Goal: Entertainment & Leisure: Consume media (video, audio)

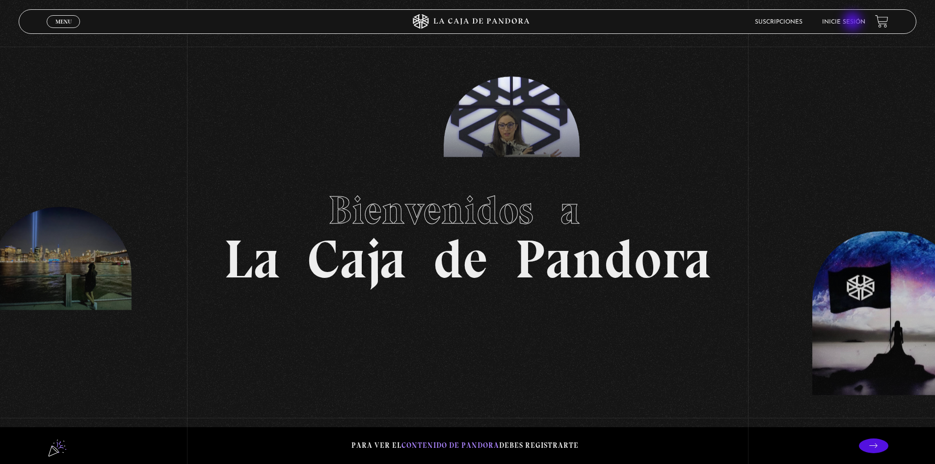
click at [853, 22] on link "Inicie sesión" at bounding box center [843, 22] width 43 height 6
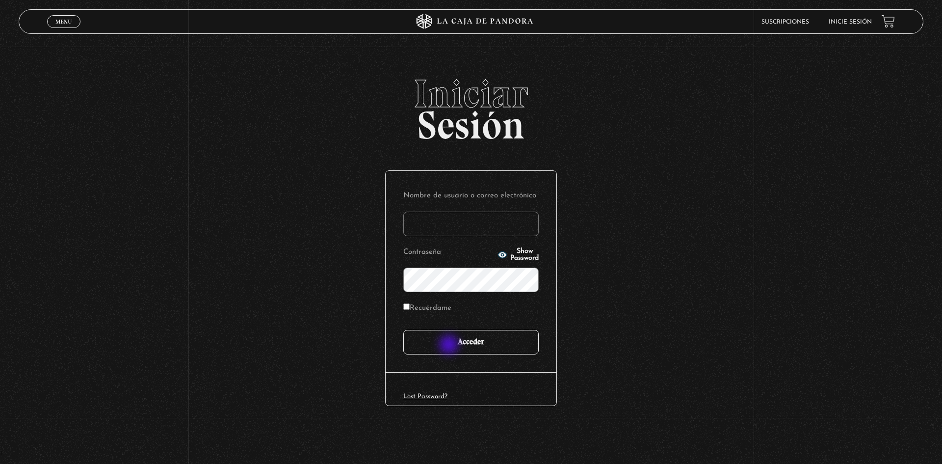
type input "Maripos@14"
click at [450, 346] on input "Acceder" at bounding box center [470, 342] width 135 height 25
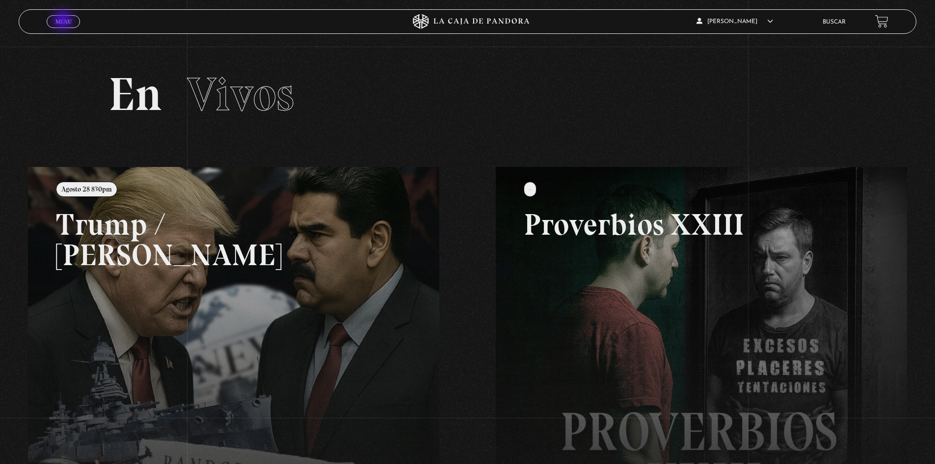
click at [64, 21] on span "Menu" at bounding box center [63, 22] width 16 height 6
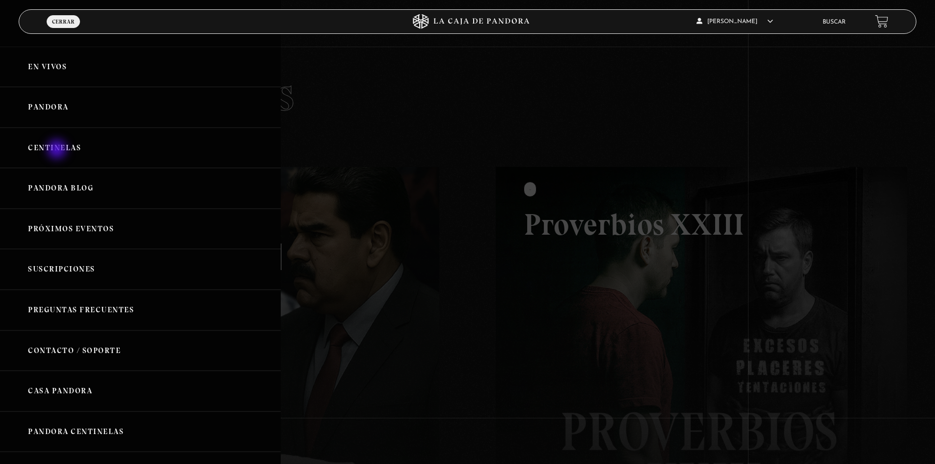
click at [58, 148] on link "Centinelas" at bounding box center [140, 148] width 281 height 41
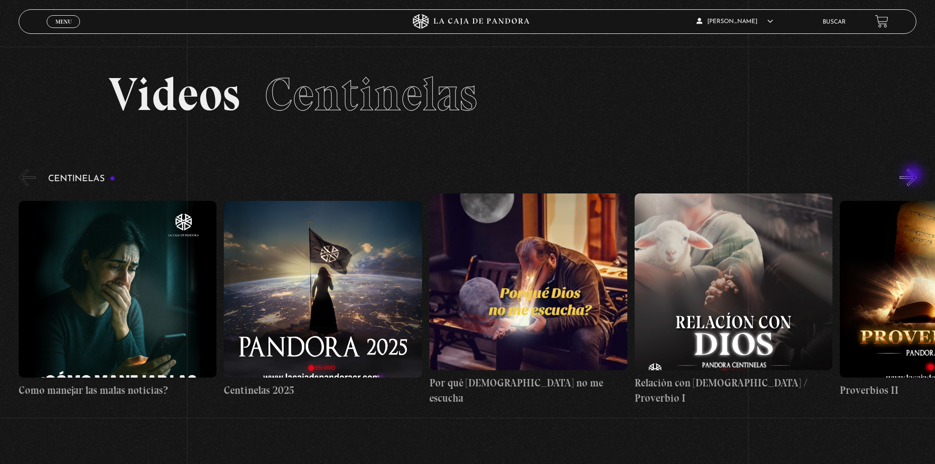
click at [914, 176] on button "»" at bounding box center [908, 177] width 17 height 17
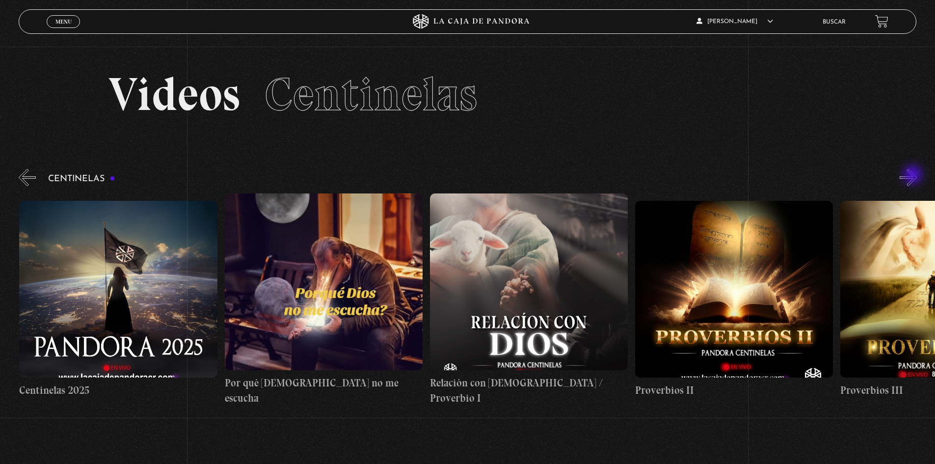
click at [914, 176] on button "»" at bounding box center [908, 177] width 17 height 17
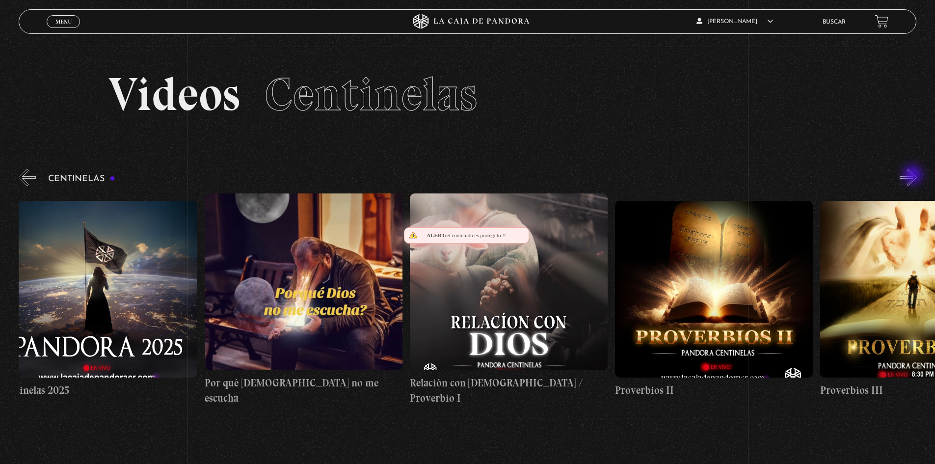
click at [914, 176] on button "»" at bounding box center [908, 177] width 17 height 17
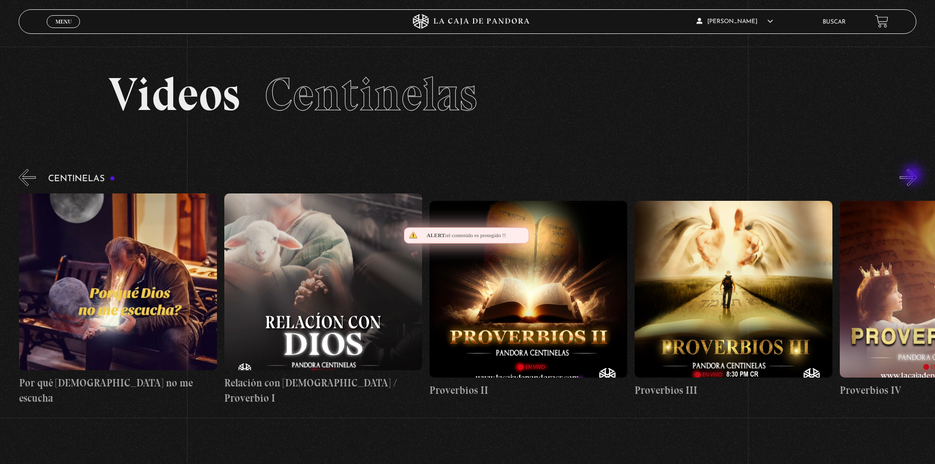
click at [914, 176] on button "»" at bounding box center [908, 177] width 17 height 17
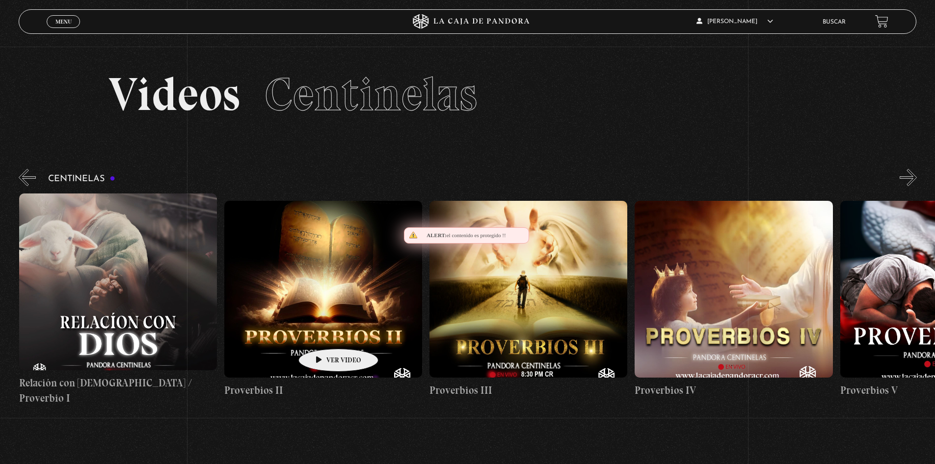
scroll to position [0, 616]
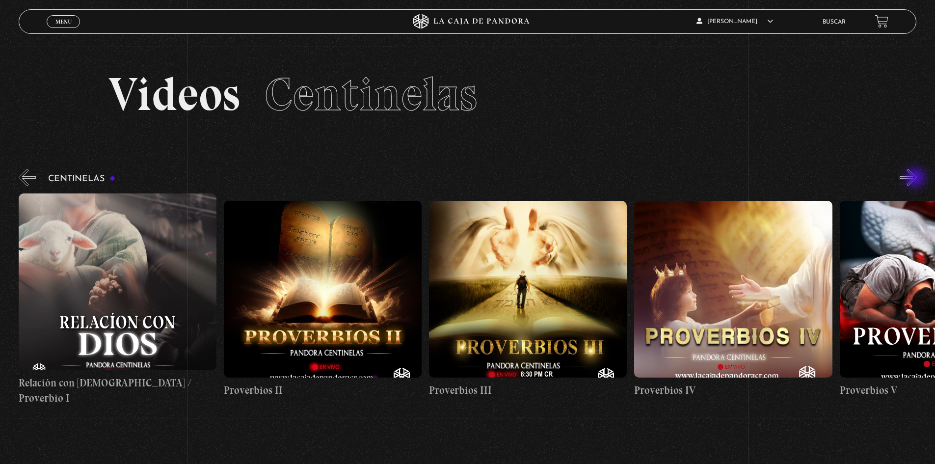
click at [916, 179] on button "»" at bounding box center [908, 177] width 17 height 17
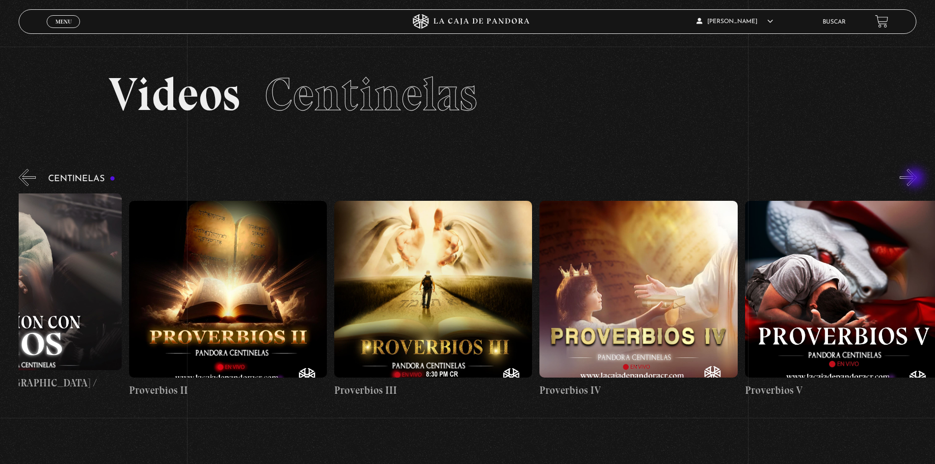
click at [916, 179] on button "»" at bounding box center [908, 177] width 17 height 17
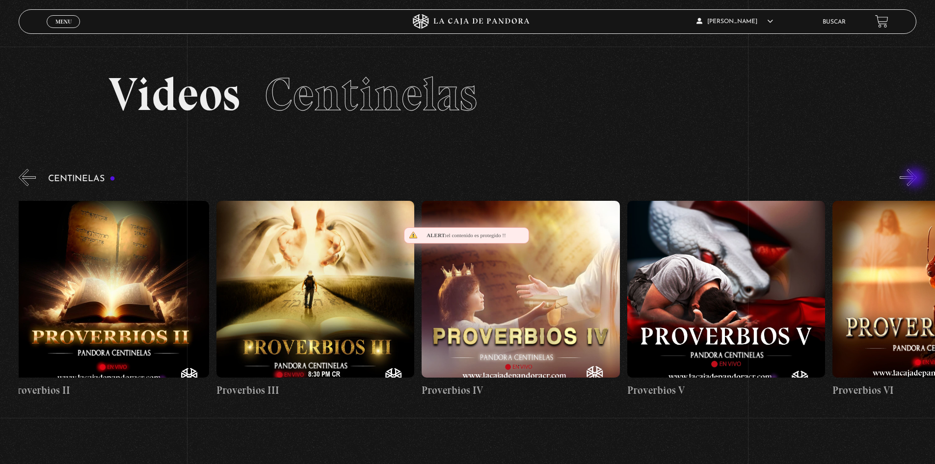
click at [915, 179] on button "»" at bounding box center [908, 177] width 17 height 17
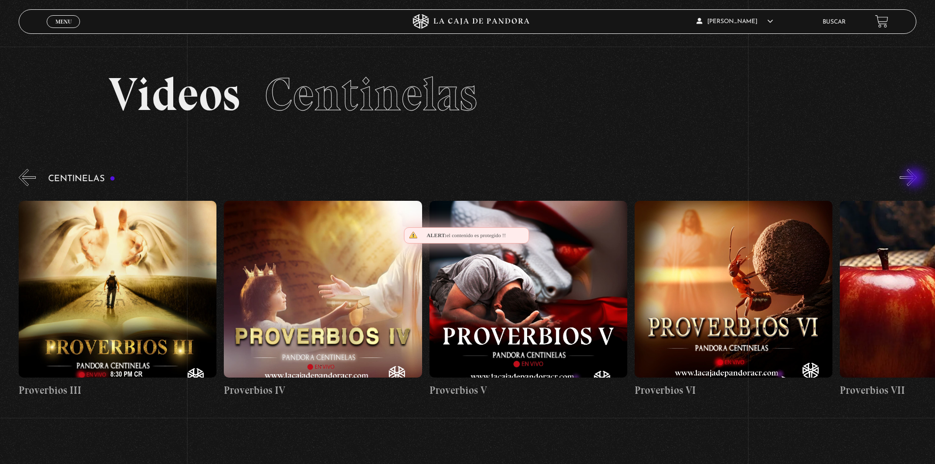
click at [915, 179] on button "»" at bounding box center [908, 177] width 17 height 17
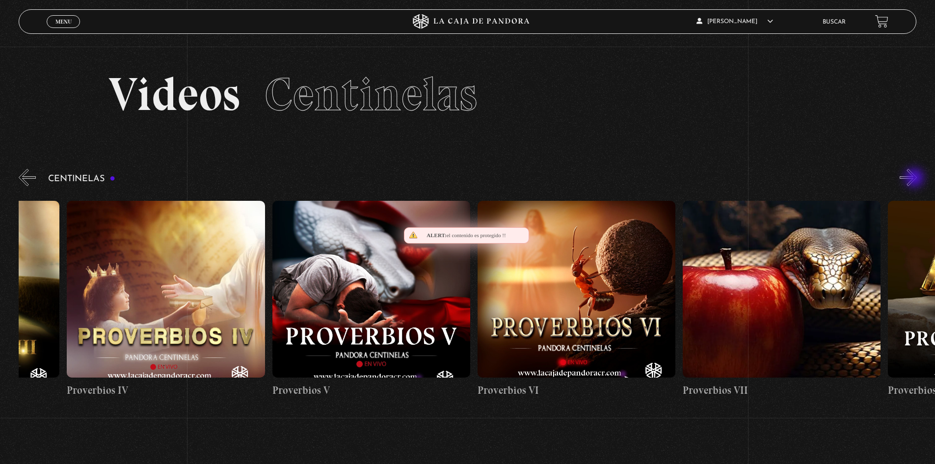
click at [915, 179] on button "»" at bounding box center [908, 177] width 17 height 17
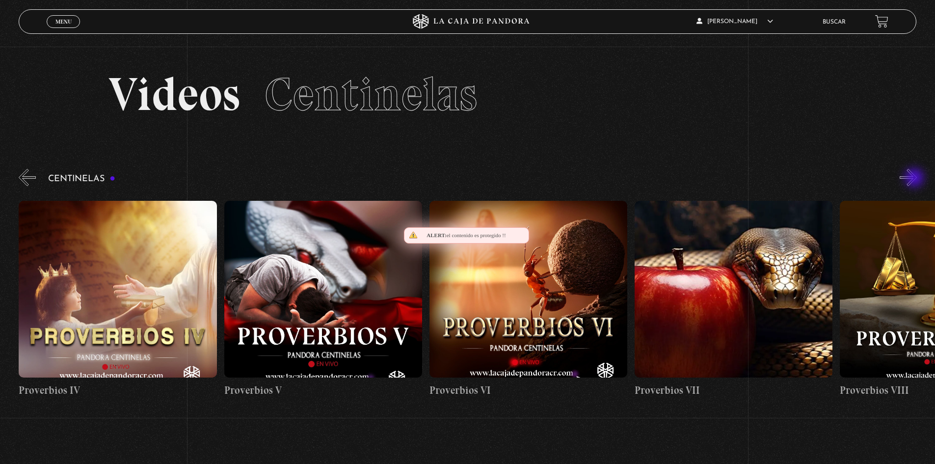
click at [915, 179] on button "»" at bounding box center [908, 177] width 17 height 17
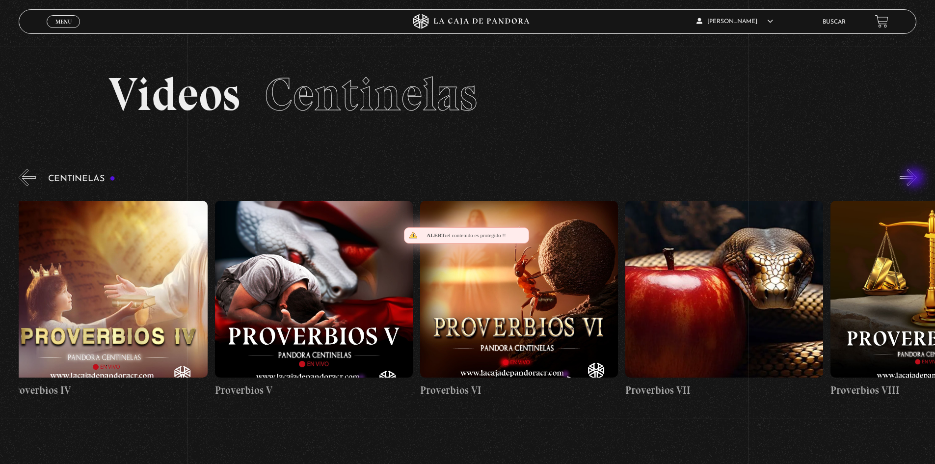
click at [915, 179] on button "»" at bounding box center [908, 177] width 17 height 17
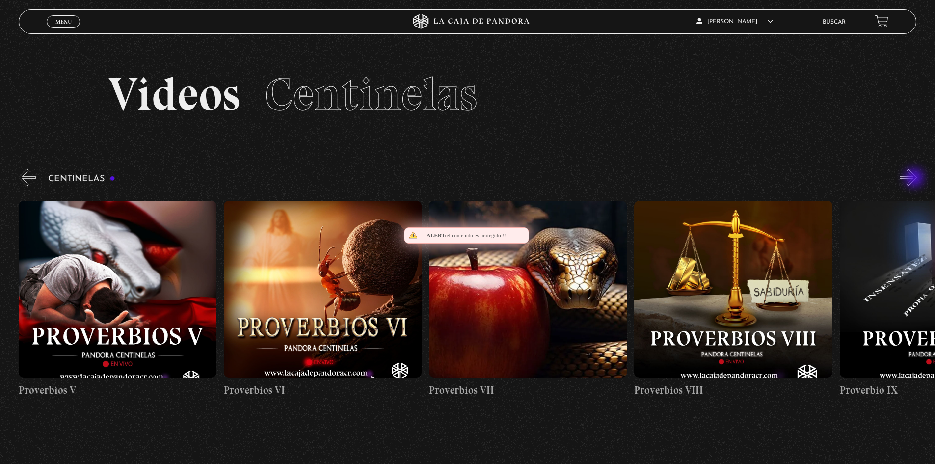
click at [915, 179] on button "»" at bounding box center [908, 177] width 17 height 17
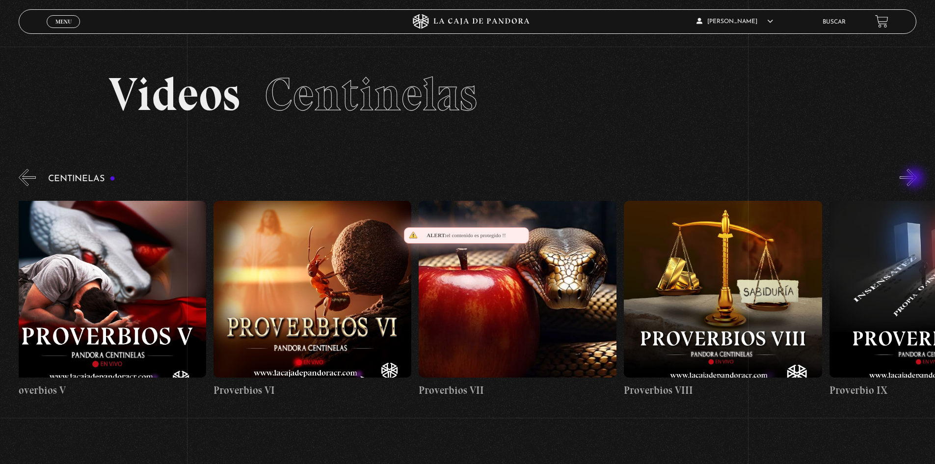
click at [915, 179] on button "»" at bounding box center [908, 177] width 17 height 17
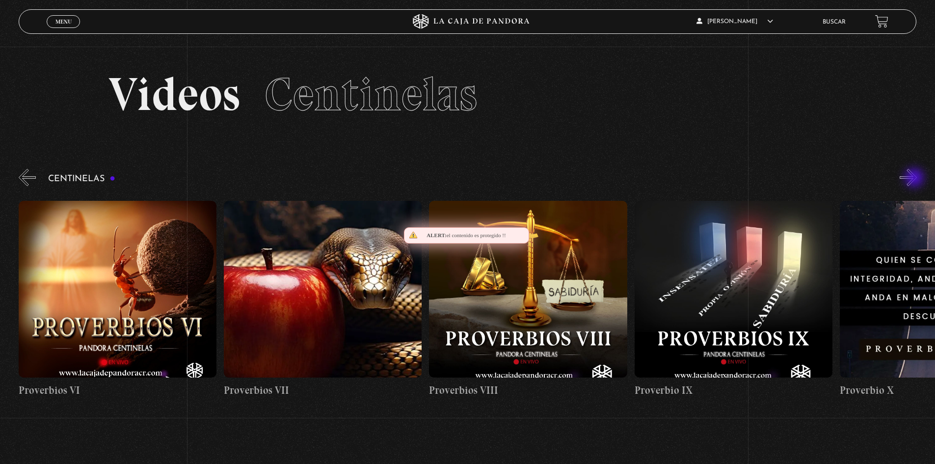
click at [915, 179] on button "»" at bounding box center [908, 177] width 17 height 17
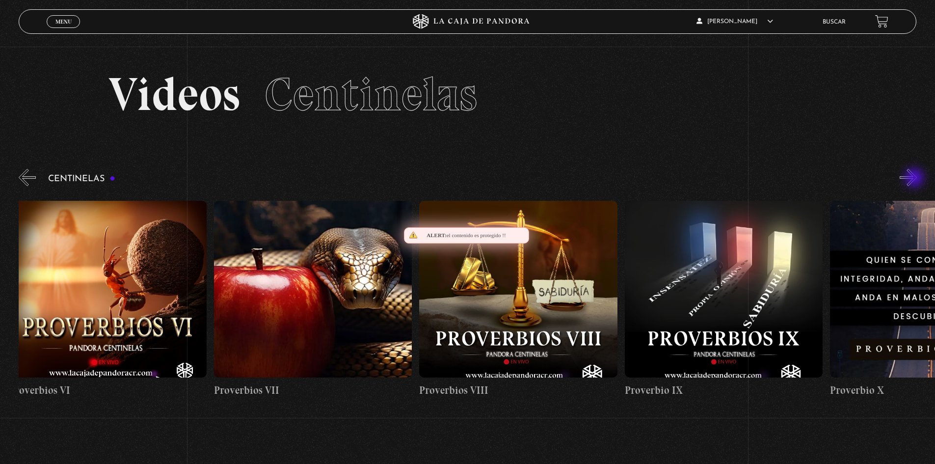
click at [915, 179] on button "»" at bounding box center [908, 177] width 17 height 17
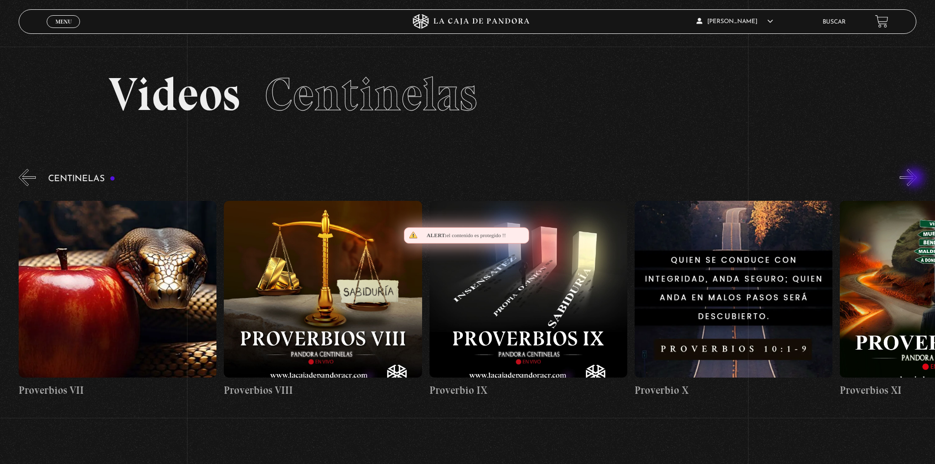
click at [915, 179] on button "»" at bounding box center [908, 177] width 17 height 17
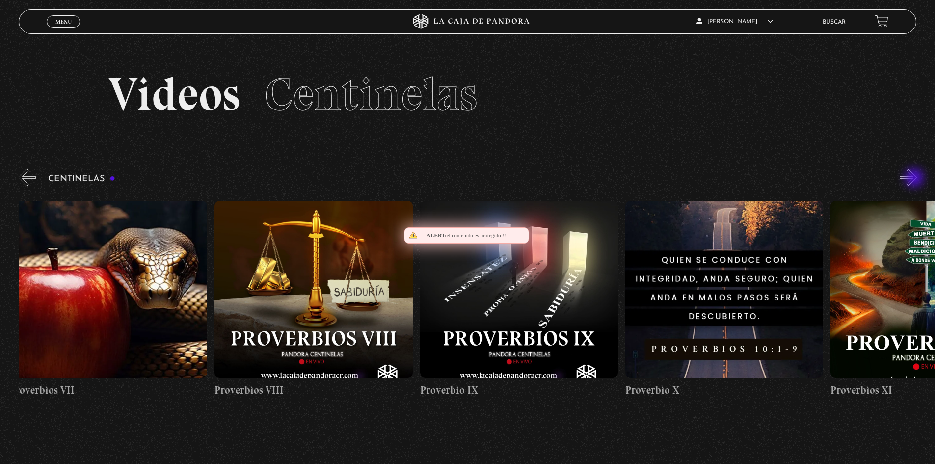
click at [915, 179] on button "»" at bounding box center [908, 177] width 17 height 17
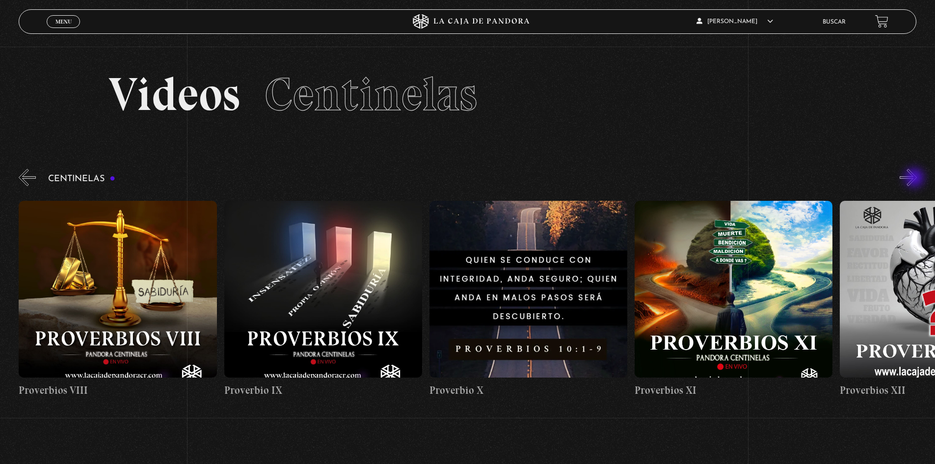
click at [915, 179] on button "»" at bounding box center [908, 177] width 17 height 17
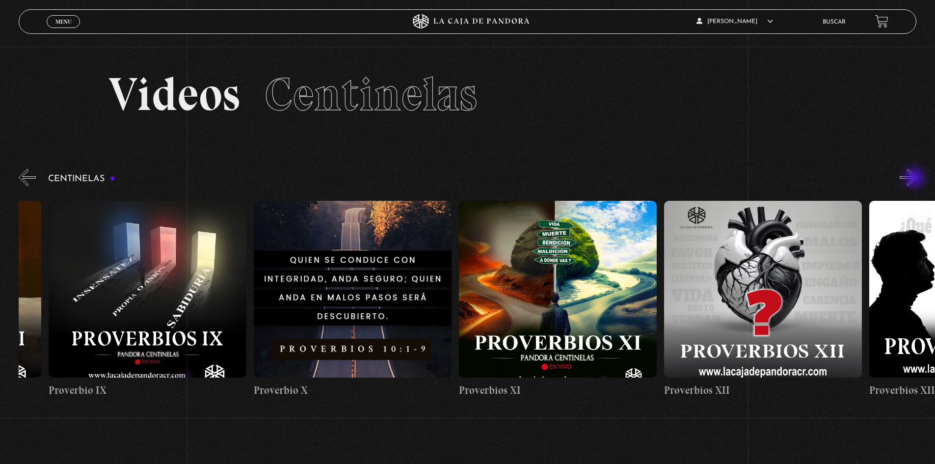
click at [915, 179] on button "»" at bounding box center [908, 177] width 17 height 17
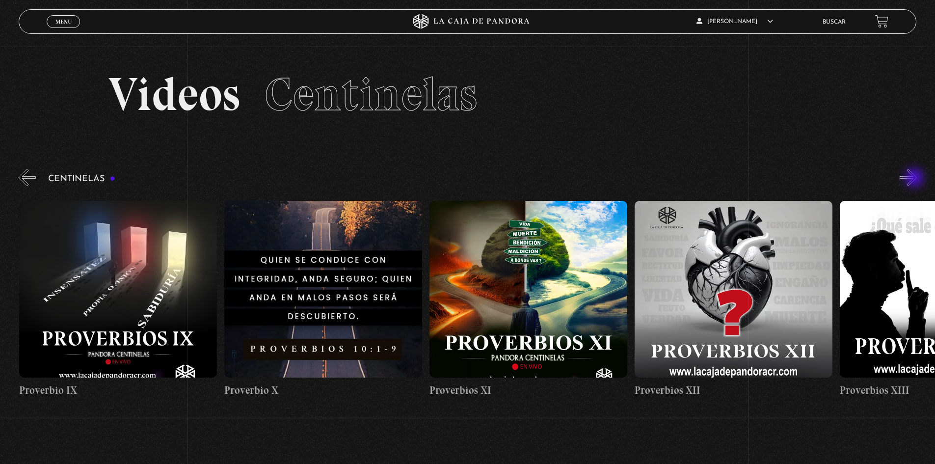
click at [915, 179] on button "»" at bounding box center [908, 177] width 17 height 17
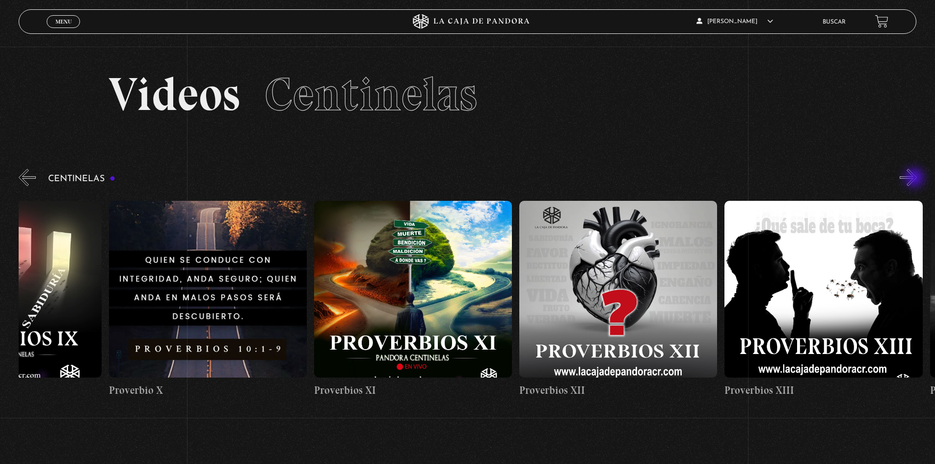
click at [915, 179] on button "»" at bounding box center [908, 177] width 17 height 17
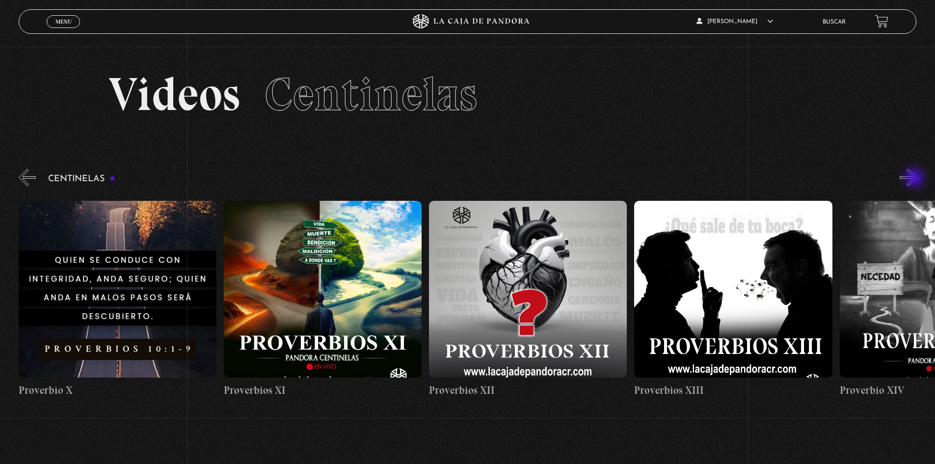
click at [915, 179] on button "»" at bounding box center [908, 177] width 17 height 17
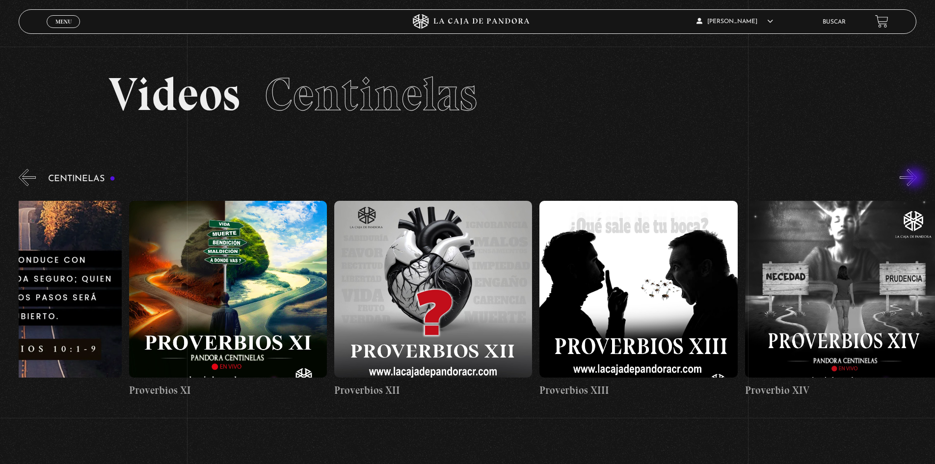
click at [915, 179] on button "»" at bounding box center [908, 177] width 17 height 17
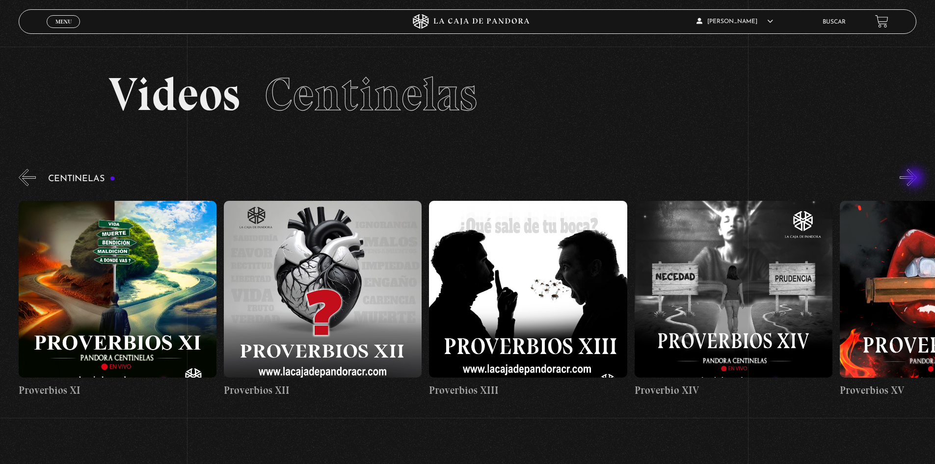
click at [915, 179] on button "»" at bounding box center [908, 177] width 17 height 17
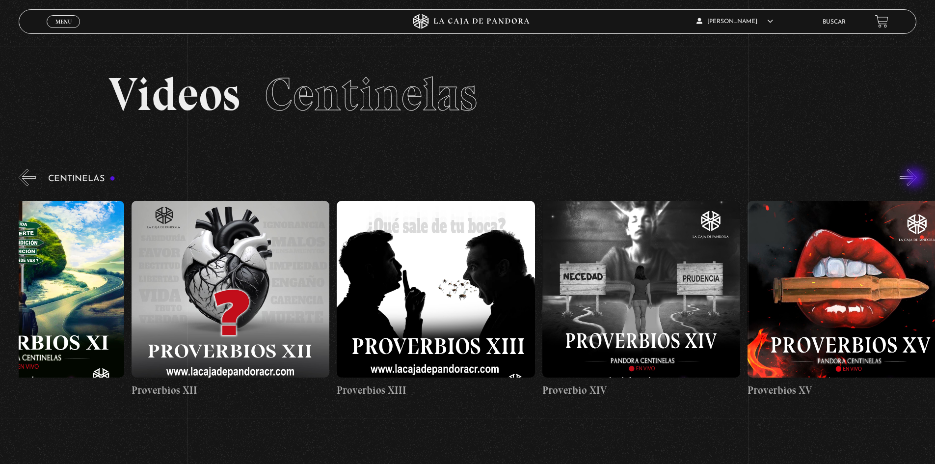
click at [915, 179] on button "»" at bounding box center [908, 177] width 17 height 17
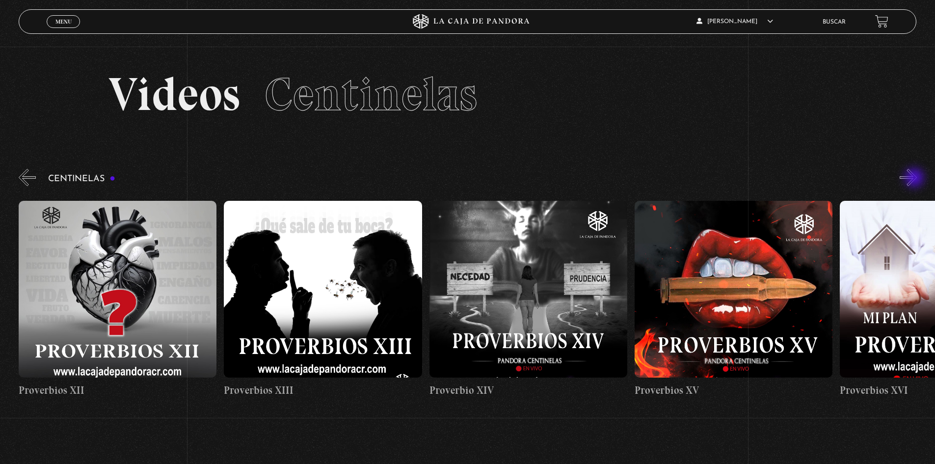
click at [915, 179] on button "»" at bounding box center [908, 177] width 17 height 17
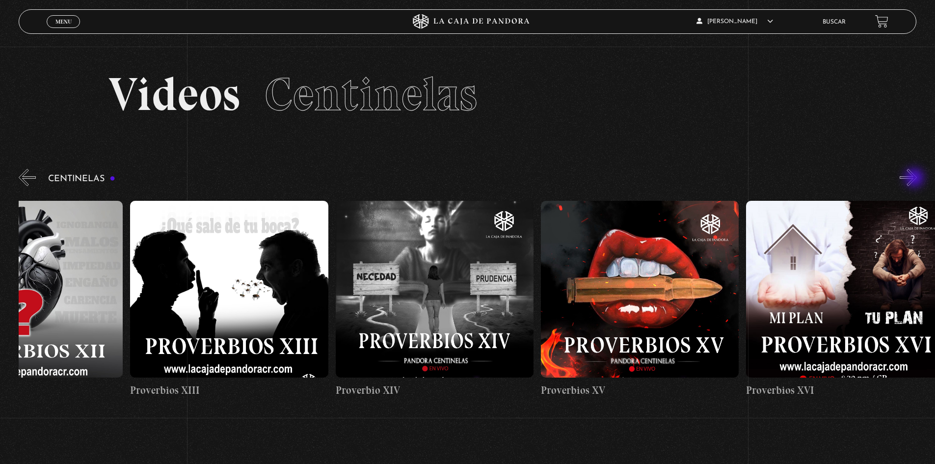
click at [915, 179] on button "»" at bounding box center [908, 177] width 17 height 17
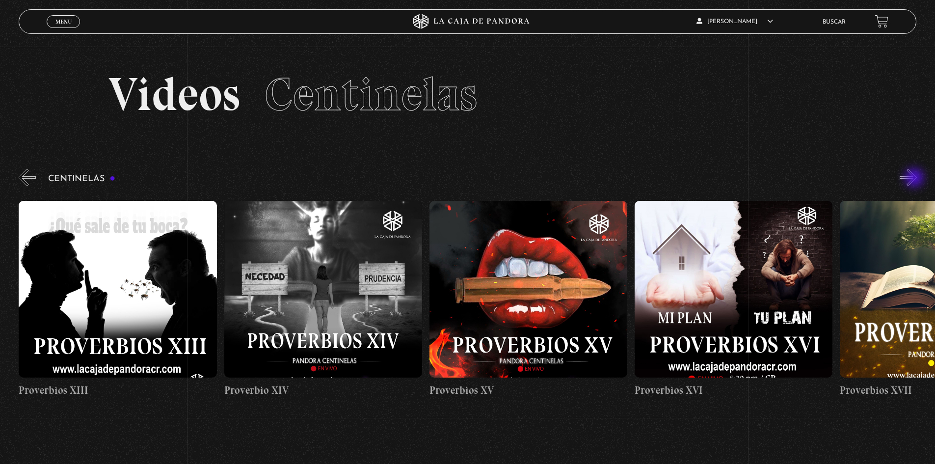
click at [915, 179] on button "»" at bounding box center [908, 177] width 17 height 17
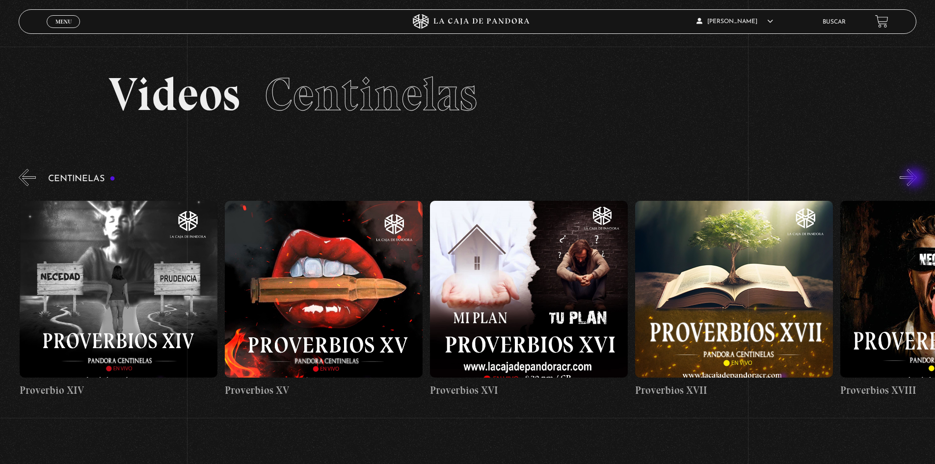
click at [915, 179] on button "»" at bounding box center [908, 177] width 17 height 17
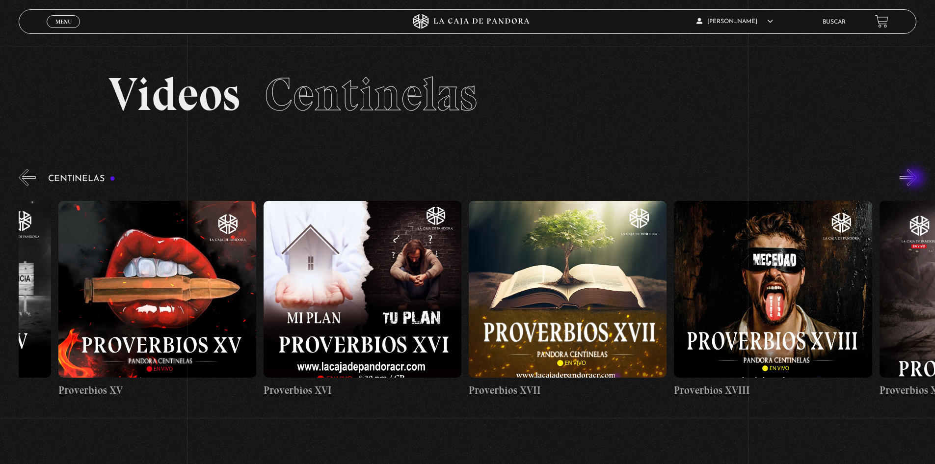
click at [915, 179] on button "»" at bounding box center [908, 177] width 17 height 17
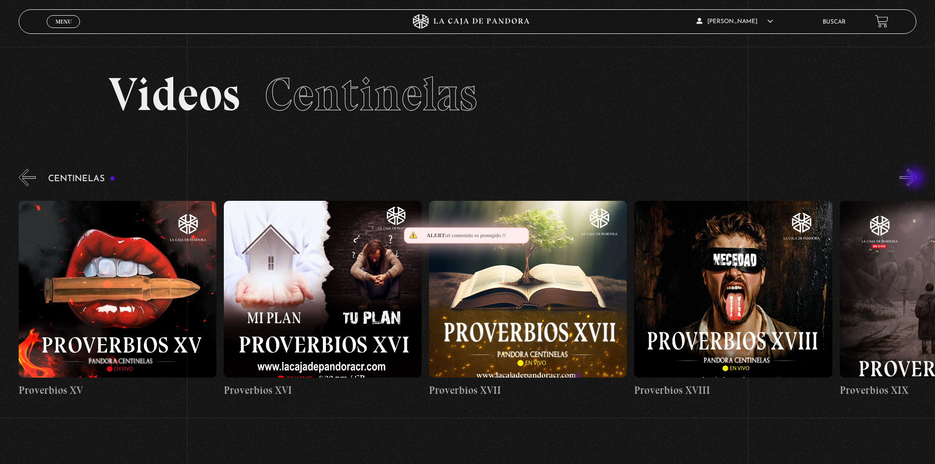
scroll to position [0, 3695]
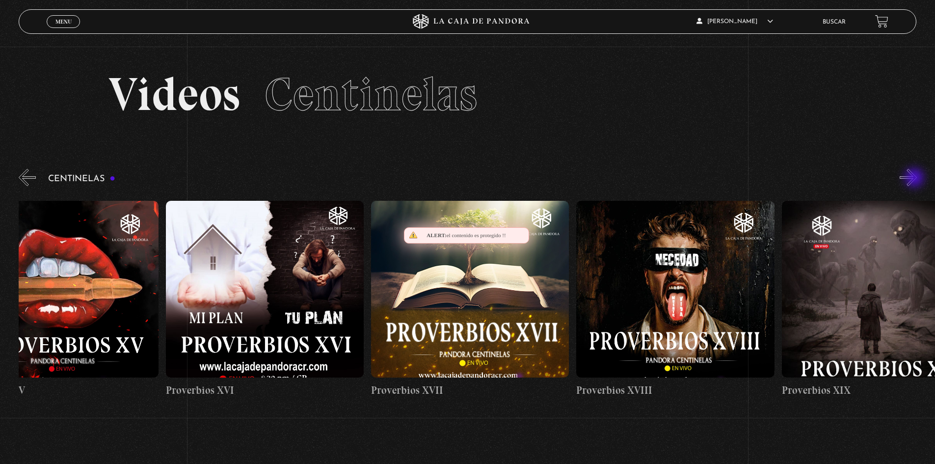
click at [915, 179] on button "»" at bounding box center [908, 177] width 17 height 17
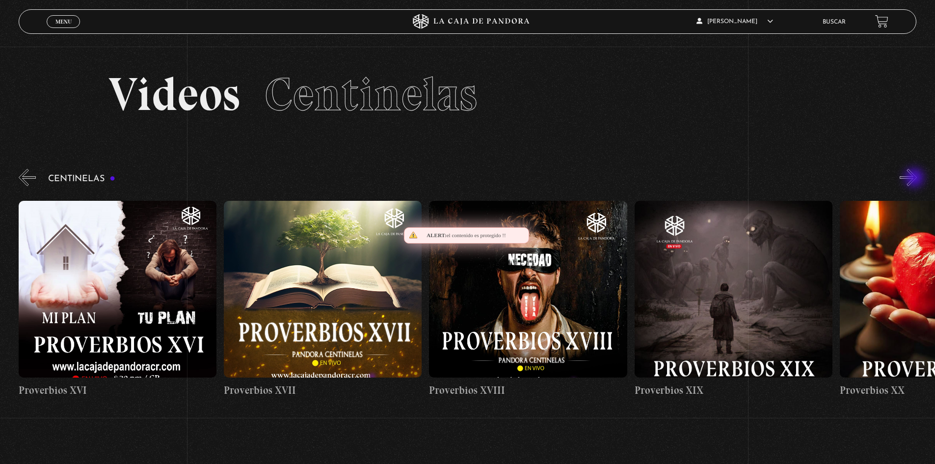
click at [915, 179] on button "»" at bounding box center [908, 177] width 17 height 17
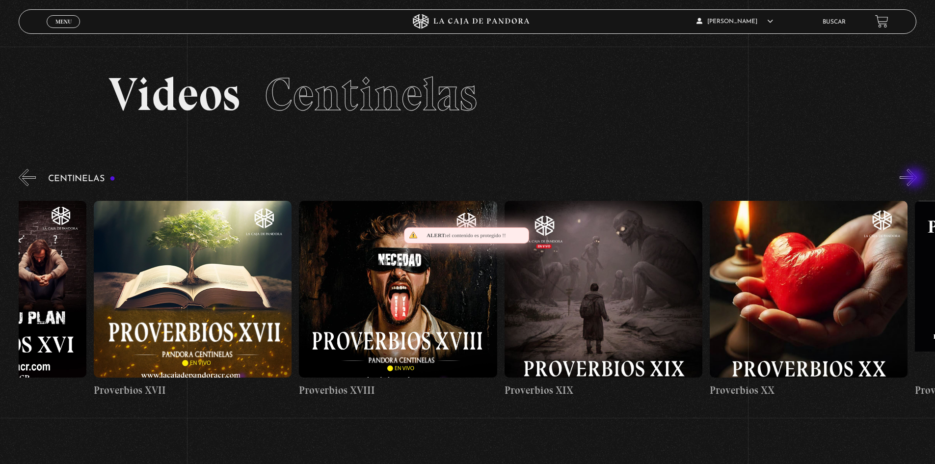
click at [915, 179] on button "»" at bounding box center [908, 177] width 17 height 17
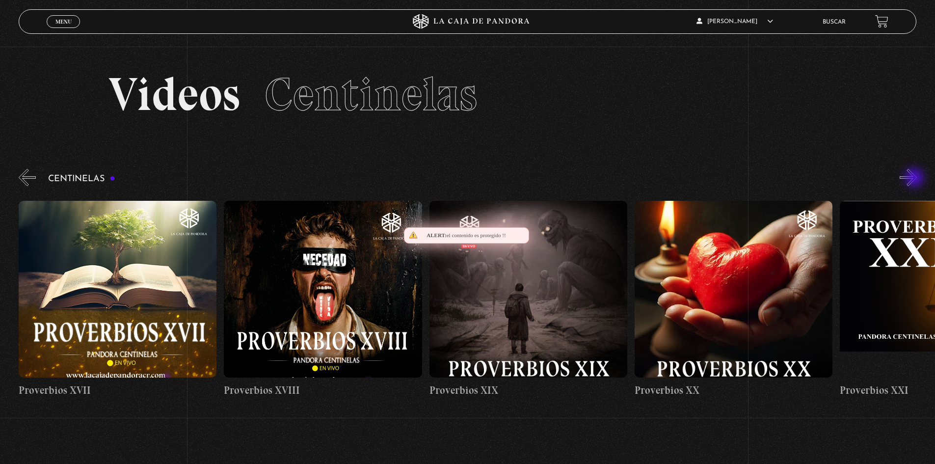
click at [915, 179] on button "»" at bounding box center [908, 177] width 17 height 17
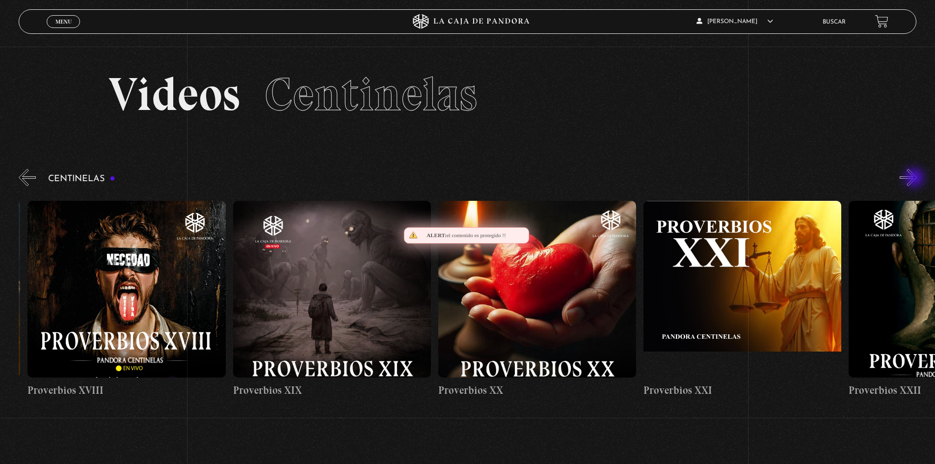
click at [915, 179] on button "»" at bounding box center [908, 177] width 17 height 17
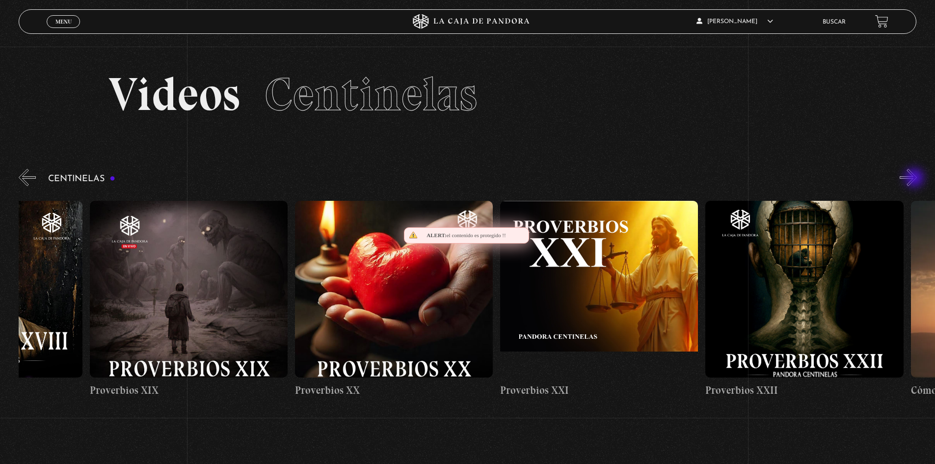
click at [915, 179] on button "»" at bounding box center [908, 177] width 17 height 17
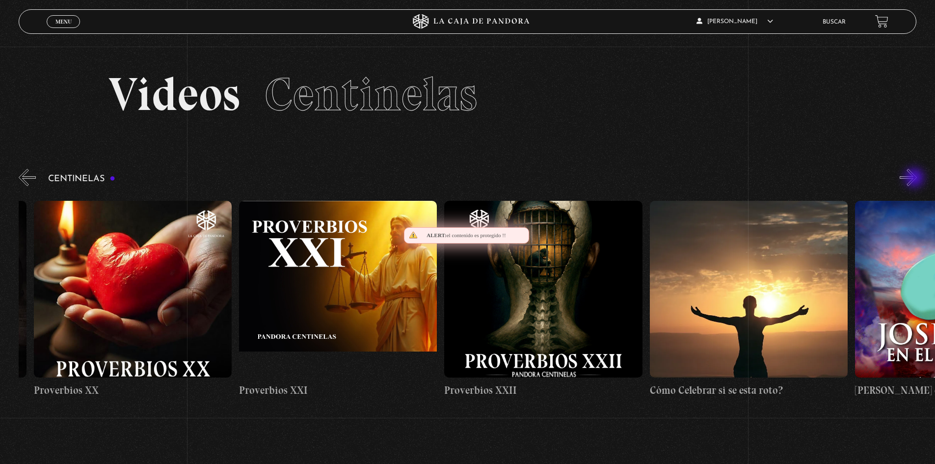
click at [915, 179] on button "»" at bounding box center [908, 177] width 17 height 17
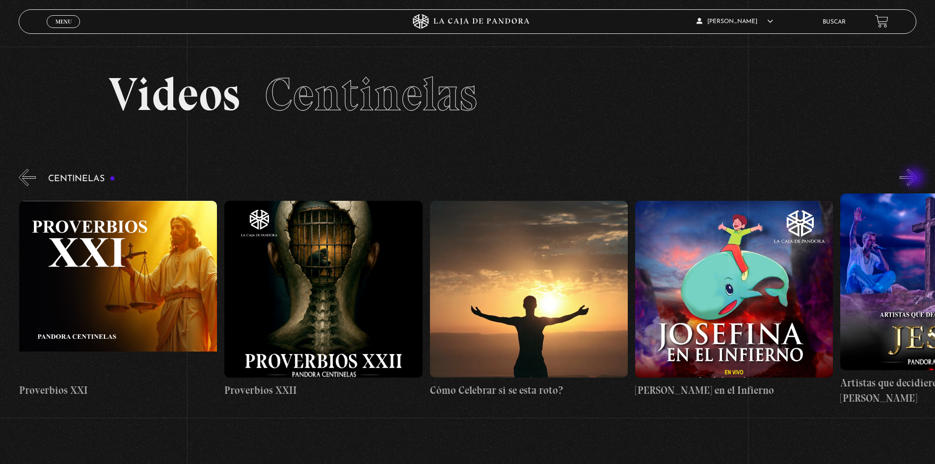
scroll to position [0, 4721]
click at [915, 179] on button "»" at bounding box center [908, 177] width 17 height 17
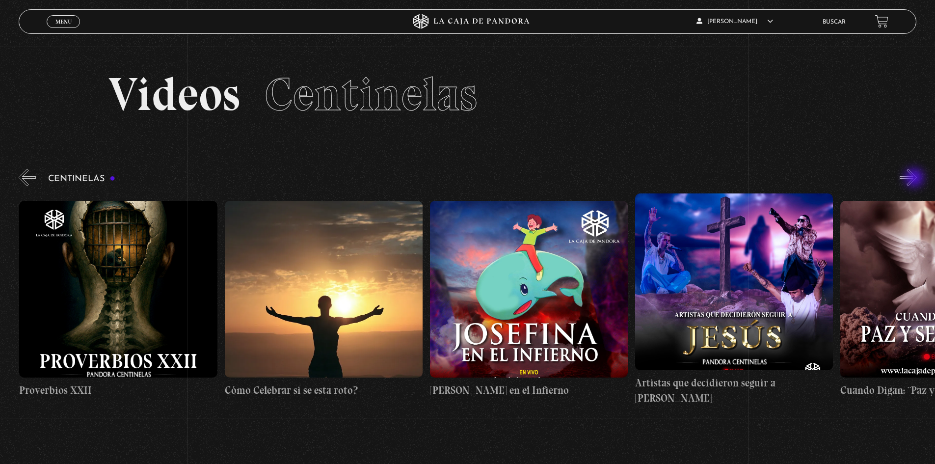
scroll to position [0, 4926]
click at [915, 179] on button "»" at bounding box center [908, 177] width 17 height 17
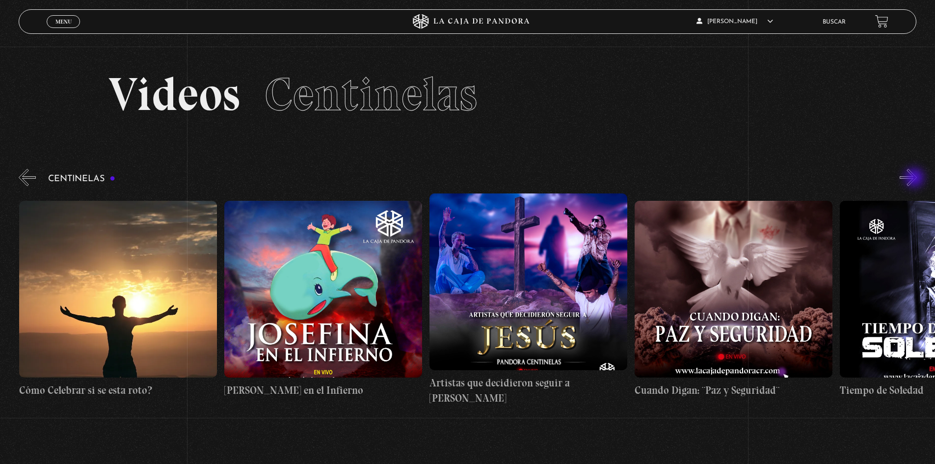
scroll to position [0, 5131]
click at [915, 179] on button "»" at bounding box center [908, 177] width 17 height 17
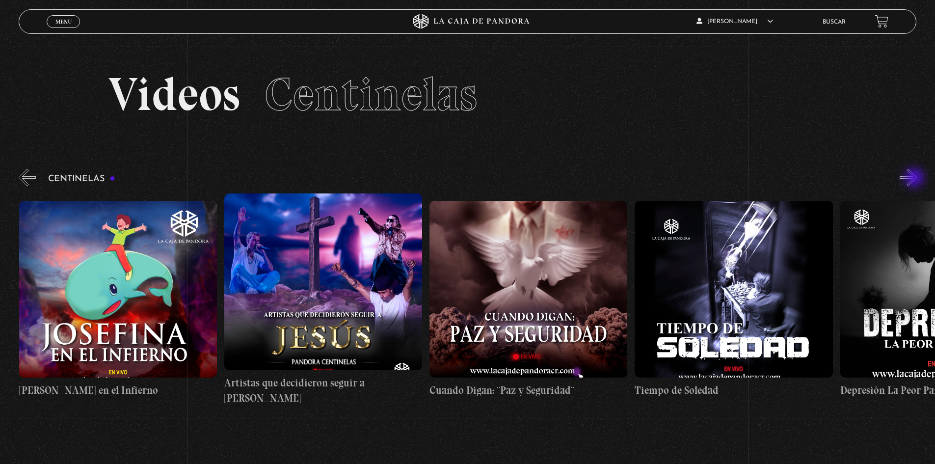
click at [915, 179] on button "»" at bounding box center [908, 177] width 17 height 17
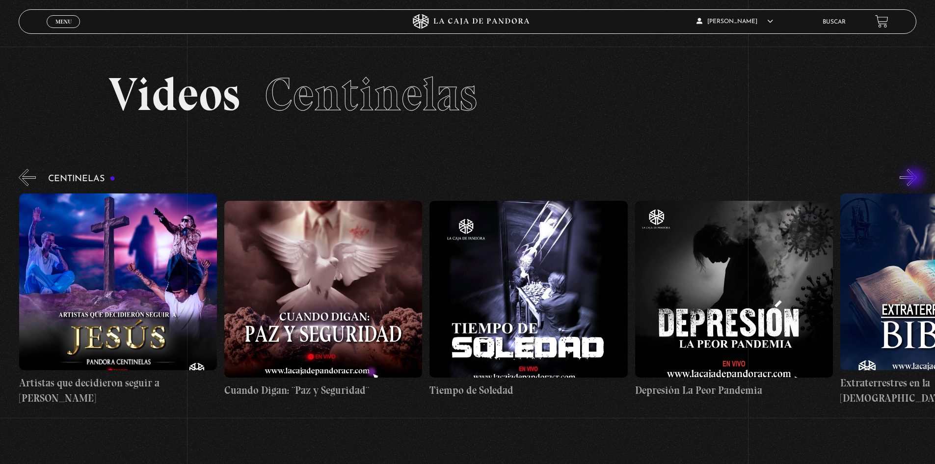
click at [915, 179] on button "»" at bounding box center [908, 177] width 17 height 17
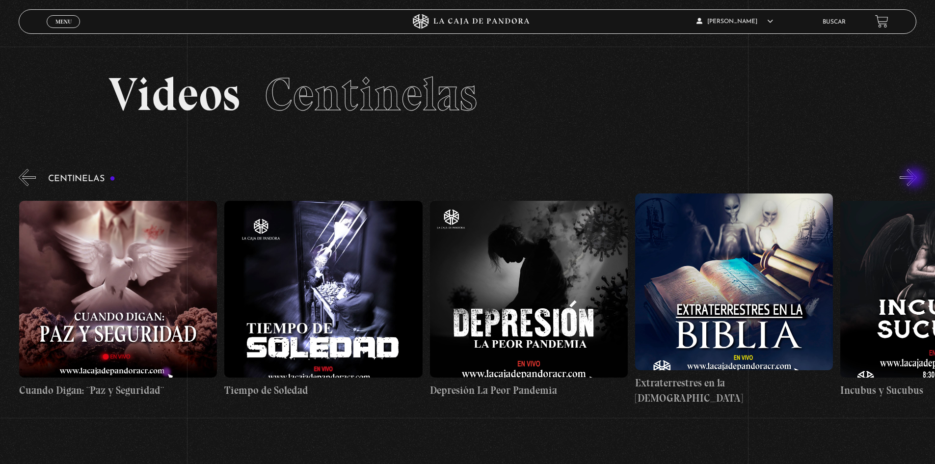
scroll to position [0, 5747]
click at [915, 179] on button "»" at bounding box center [908, 177] width 17 height 17
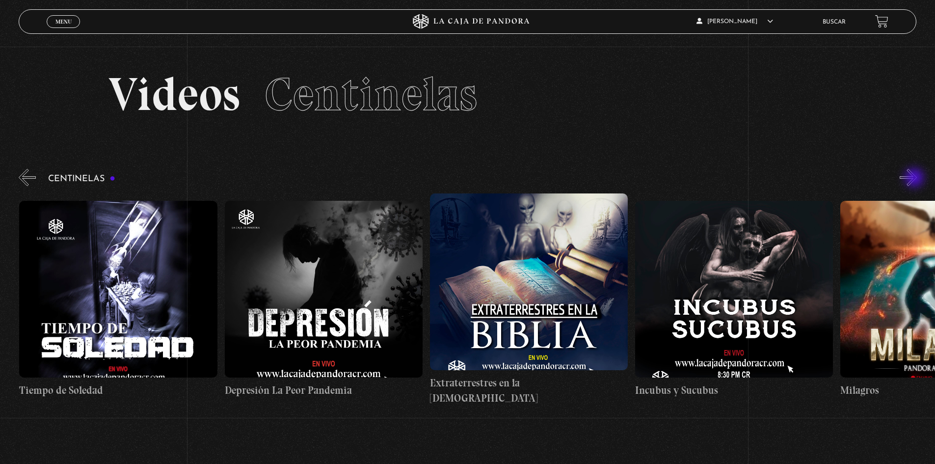
scroll to position [0, 5952]
click at [738, 291] on figure at bounding box center [734, 289] width 198 height 177
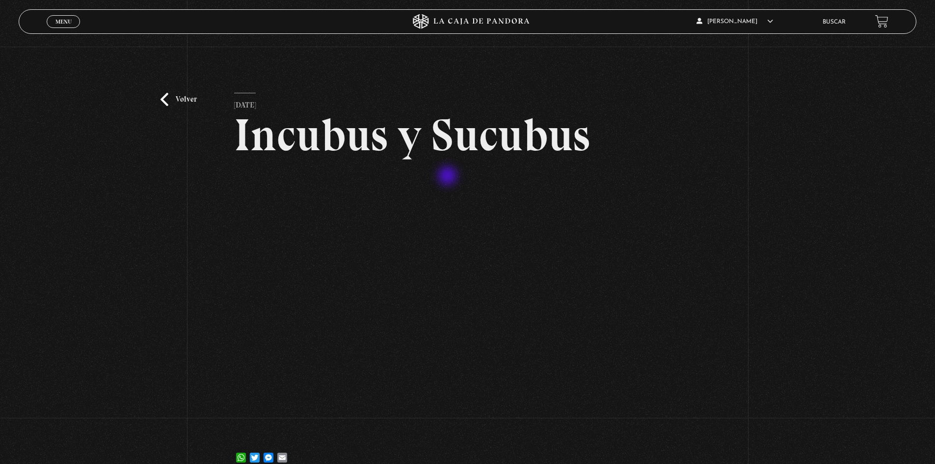
scroll to position [49, 0]
